Goal: Transaction & Acquisition: Purchase product/service

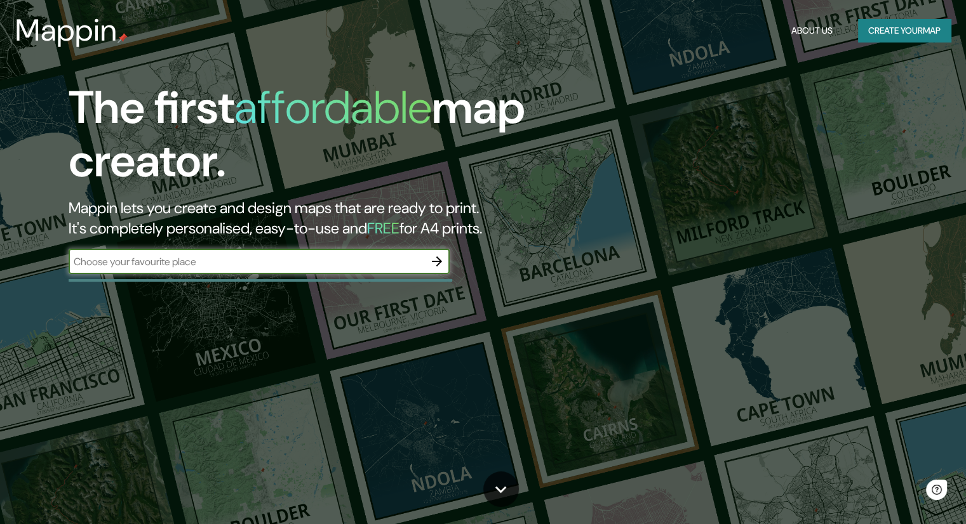
click at [892, 30] on button "Create your map" at bounding box center [904, 30] width 93 height 23
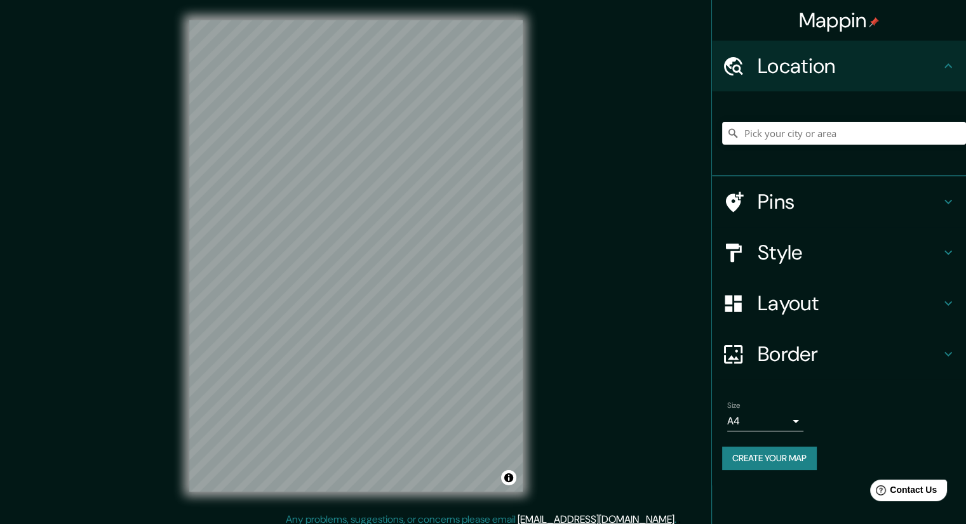
click at [797, 119] on div at bounding box center [844, 133] width 244 height 63
click at [793, 130] on input "Pick your city or area" at bounding box center [844, 133] width 244 height 23
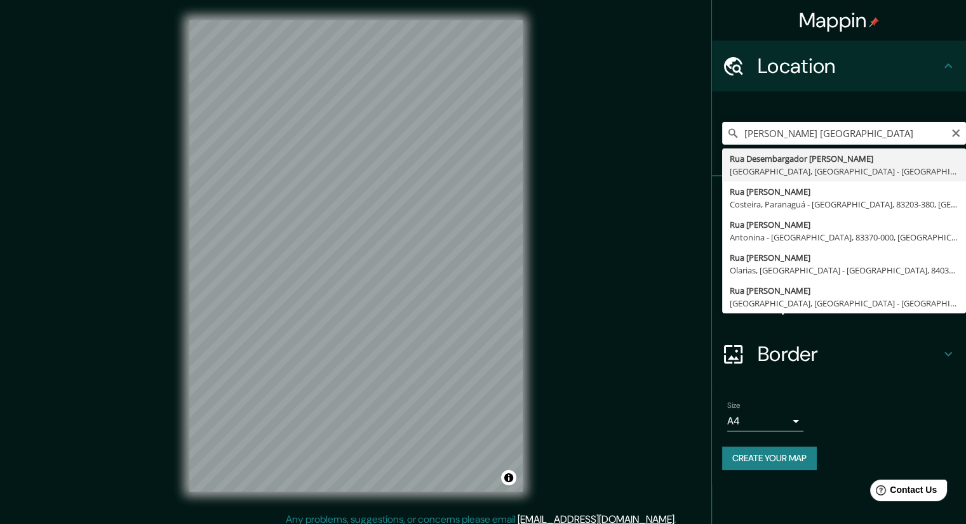
type input "[STREET_ADDRESS]"
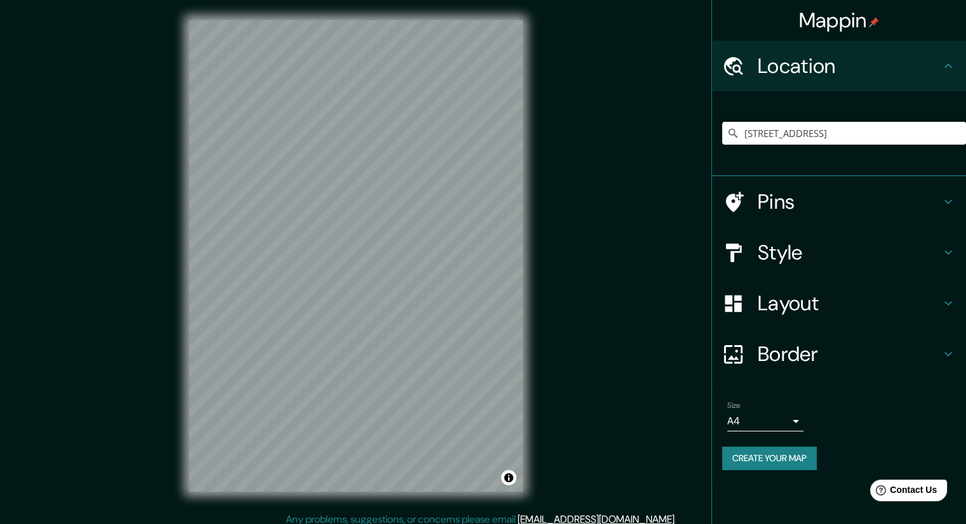
click at [865, 258] on h4 "Style" at bounding box center [848, 252] width 183 height 25
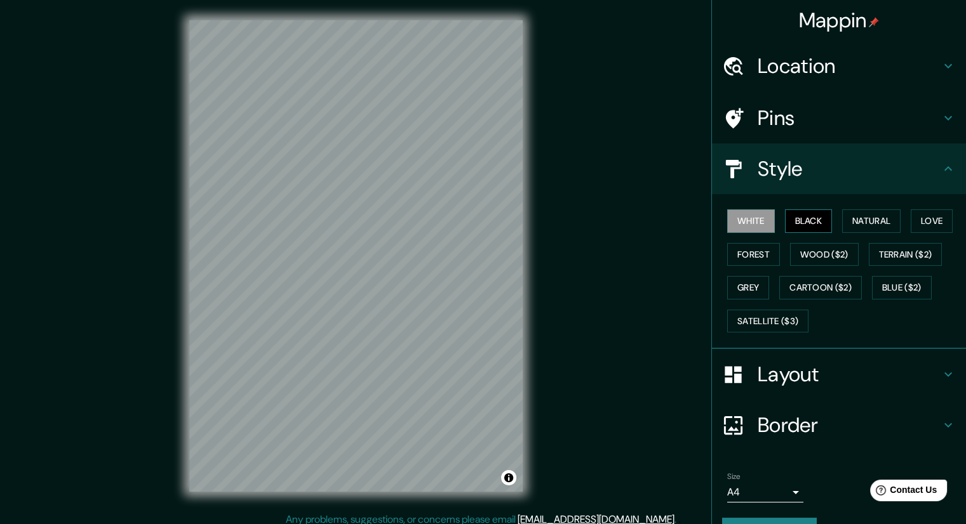
click at [817, 229] on button "Black" at bounding box center [809, 221] width 48 height 23
click at [869, 224] on button "Natural" at bounding box center [871, 221] width 58 height 23
click at [813, 218] on button "Black" at bounding box center [809, 221] width 48 height 23
click at [735, 217] on button "White" at bounding box center [751, 221] width 48 height 23
click at [737, 239] on div "White Black Natural Love Forest Wood ($2) Terrain ($2) Grey Cartoon ($2) Blue (…" at bounding box center [844, 270] width 244 height 133
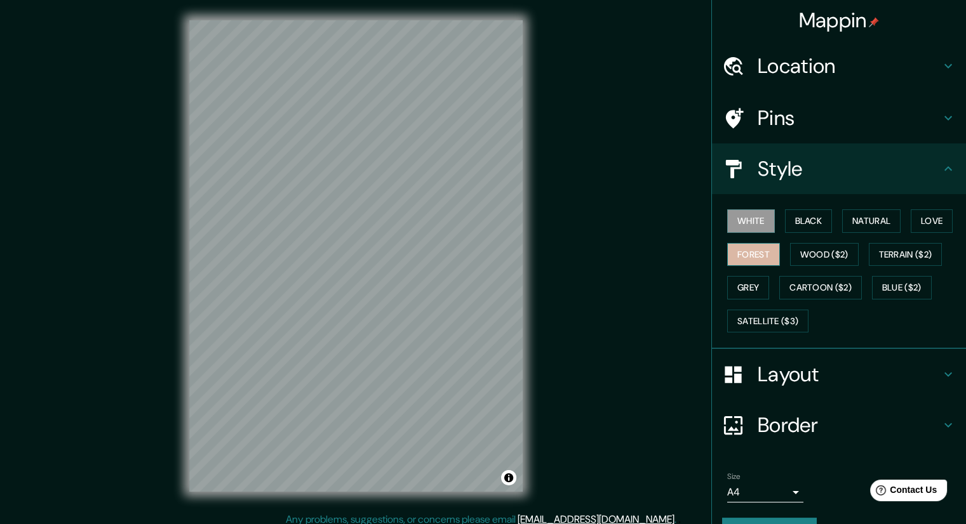
click at [747, 246] on button "Forest" at bounding box center [753, 254] width 53 height 23
